Goal: Transaction & Acquisition: Purchase product/service

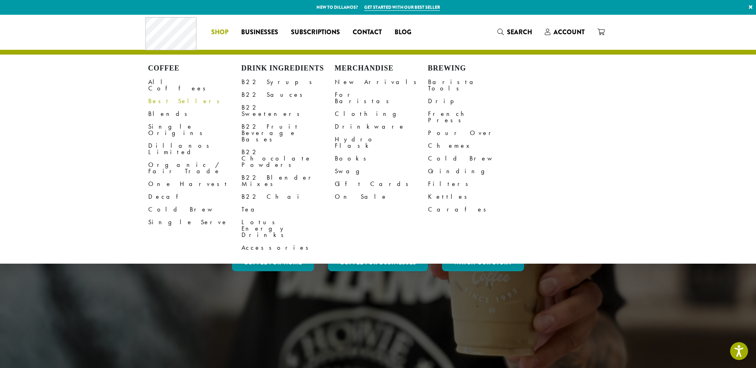
click at [226, 31] on li "Coffee All Coffees Best Sellers Blends Single Origins Dillanos Limited Organic …" at bounding box center [220, 32] width 30 height 13
click at [353, 81] on link "New Arrivals" at bounding box center [381, 82] width 93 height 13
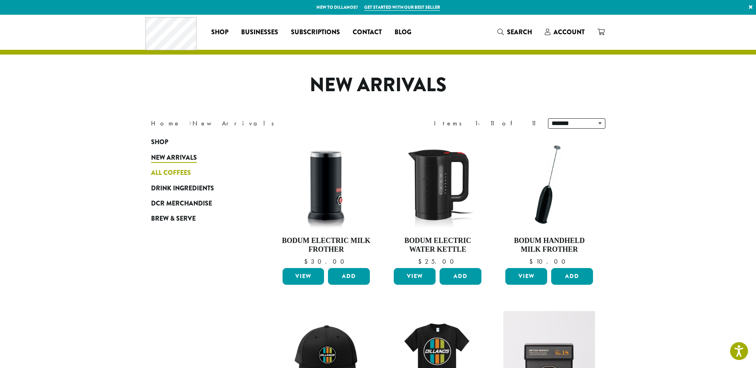
click at [173, 175] on span "All Coffees" at bounding box center [171, 173] width 40 height 10
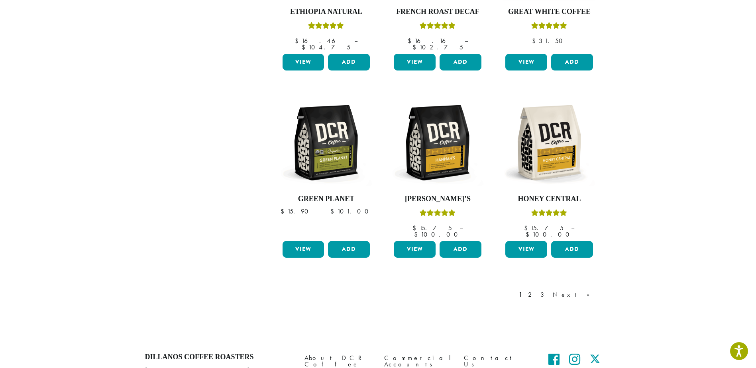
scroll to position [598, 0]
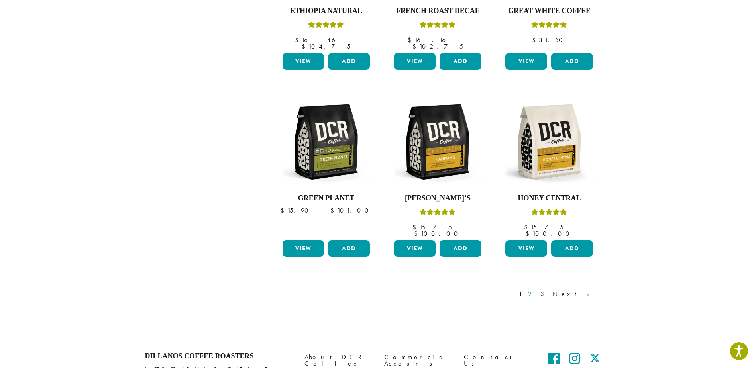
click at [537, 289] on link "2" at bounding box center [532, 294] width 10 height 10
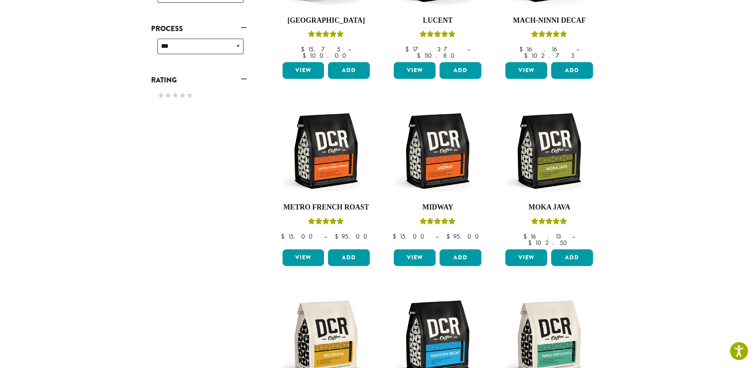
scroll to position [527, 0]
